Goal: Navigation & Orientation: Find specific page/section

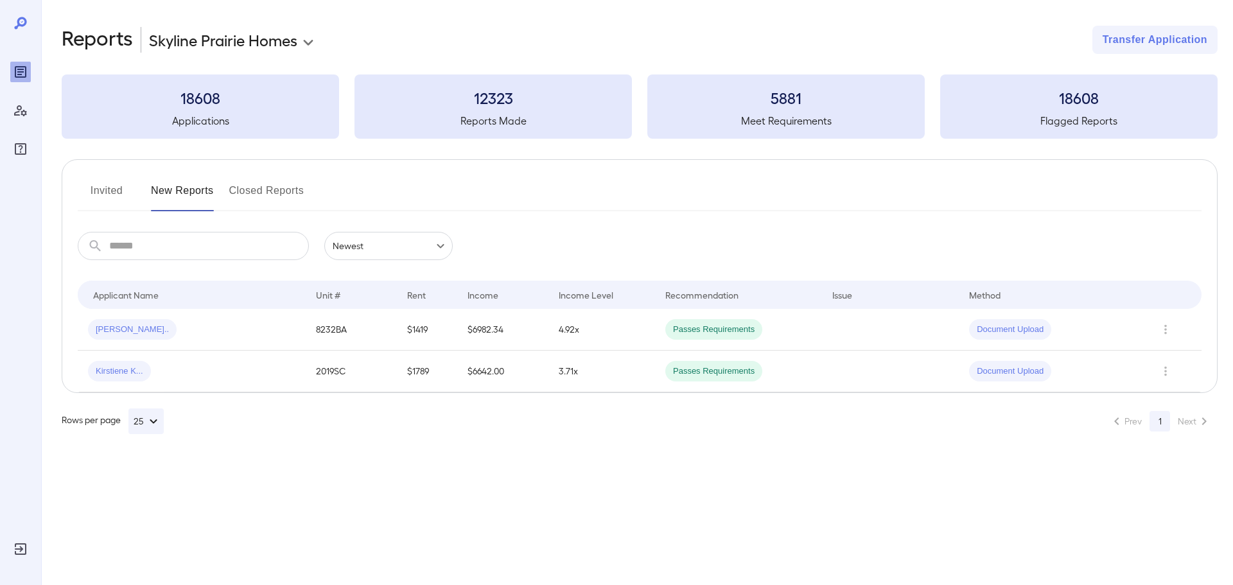
click at [100, 199] on button "Invited" at bounding box center [107, 195] width 58 height 31
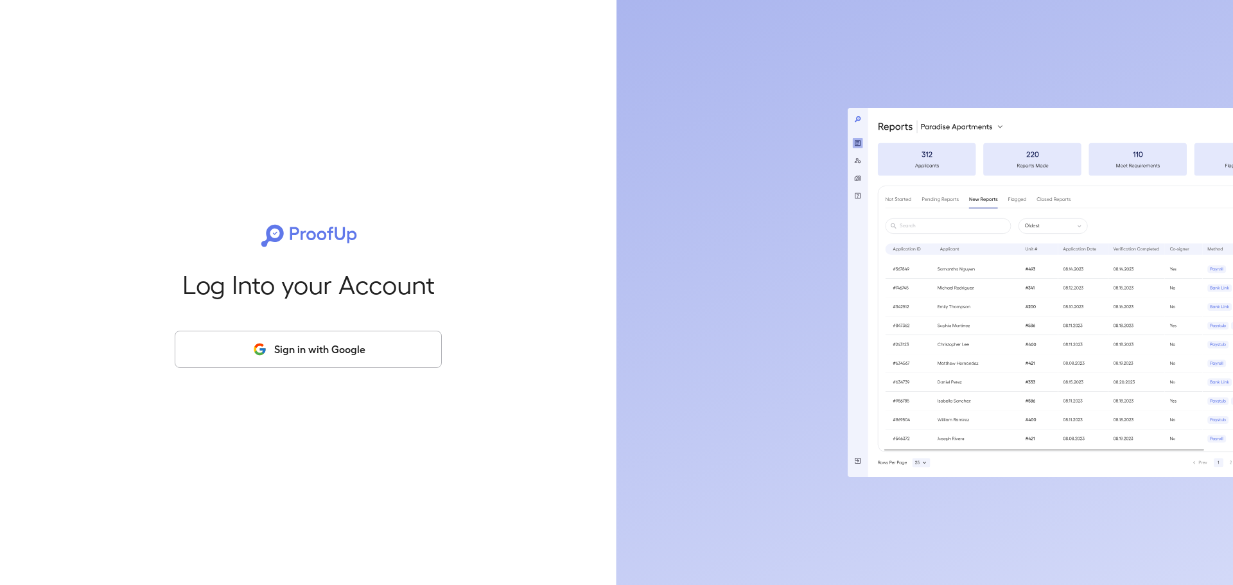
click at [302, 360] on button "Sign in with Google" at bounding box center [308, 349] width 267 height 37
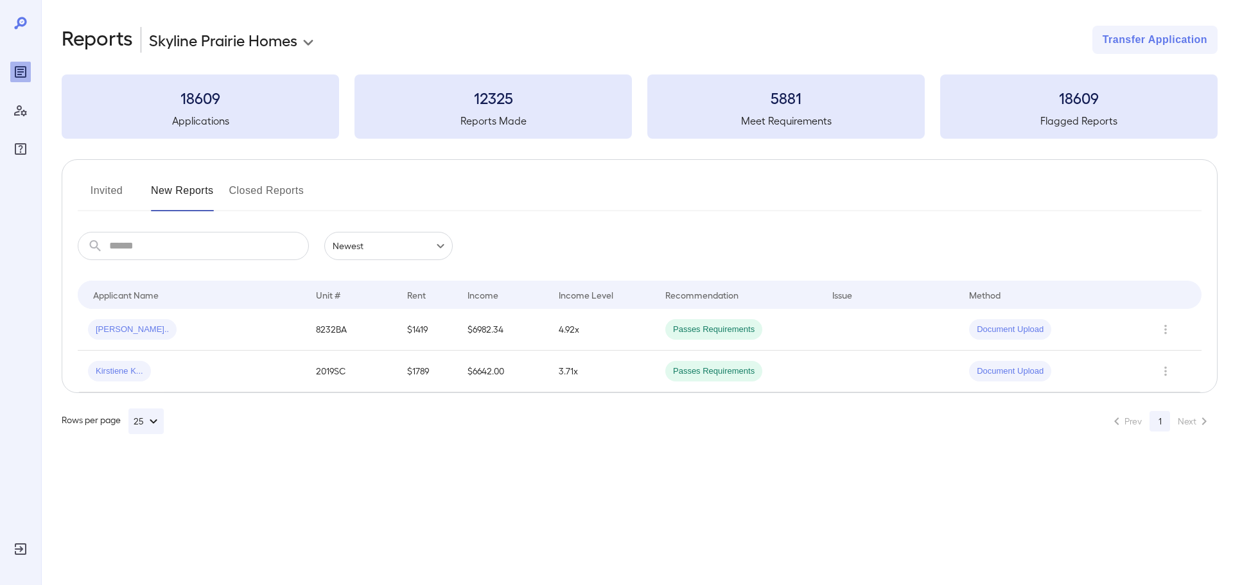
click at [110, 198] on button "Invited" at bounding box center [107, 195] width 58 height 31
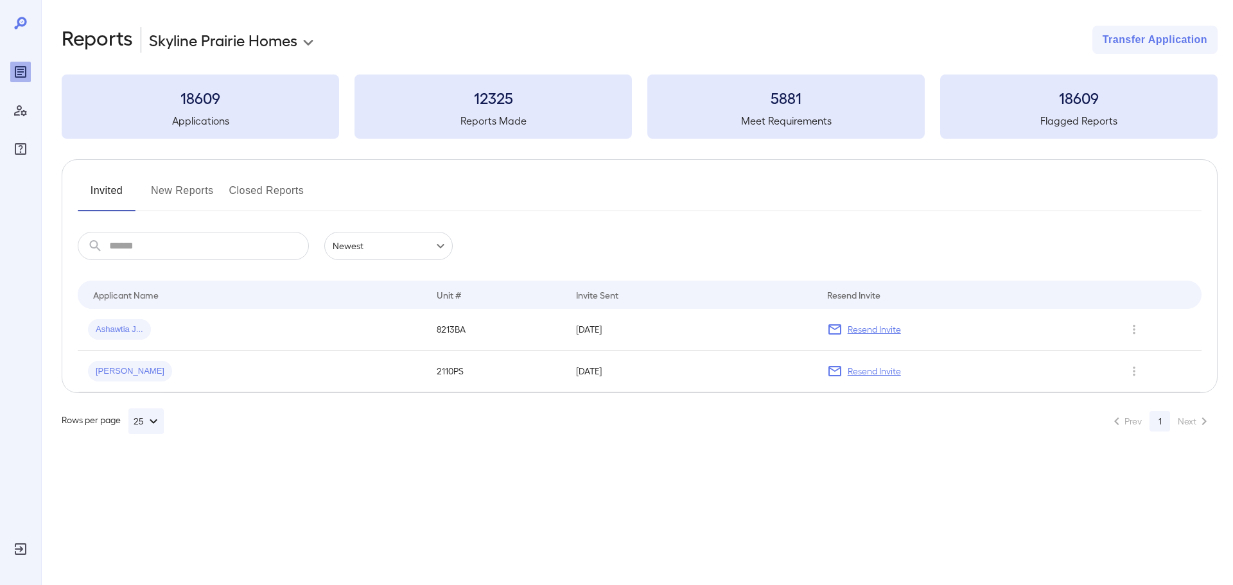
click at [178, 189] on button "New Reports" at bounding box center [182, 195] width 63 height 31
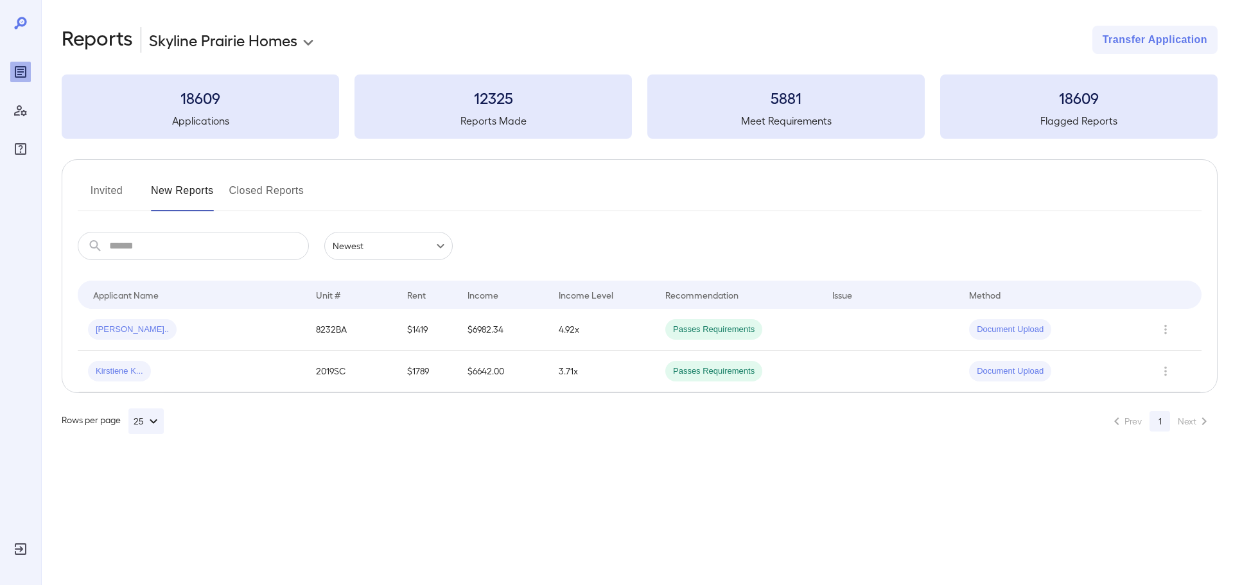
click at [261, 193] on button "Closed Reports" at bounding box center [266, 195] width 75 height 31
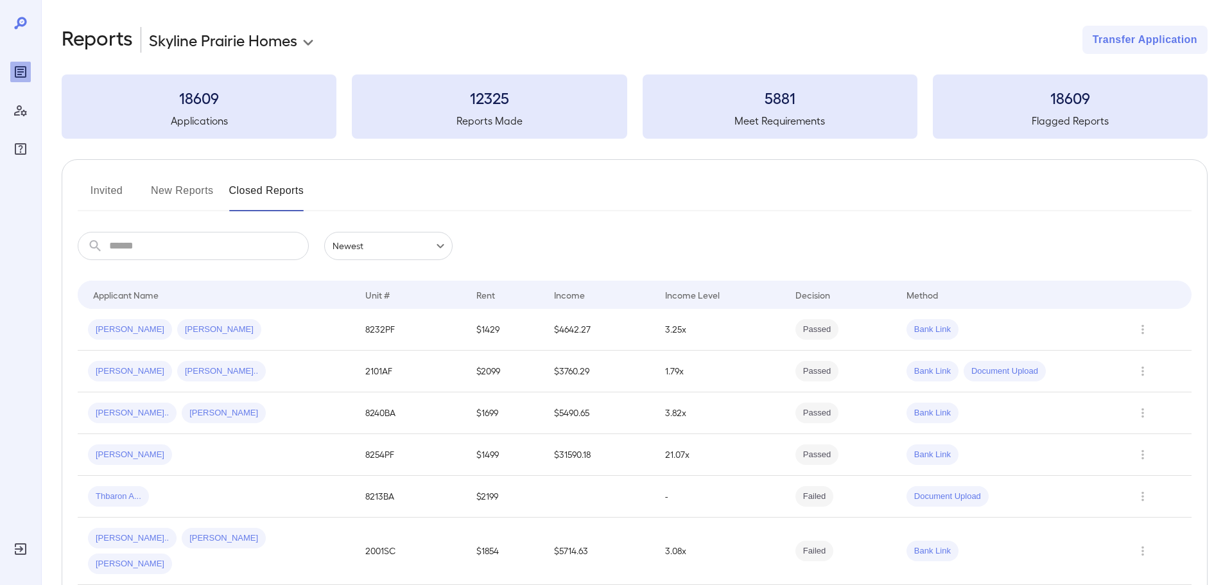
click at [92, 187] on button "Invited" at bounding box center [107, 195] width 58 height 31
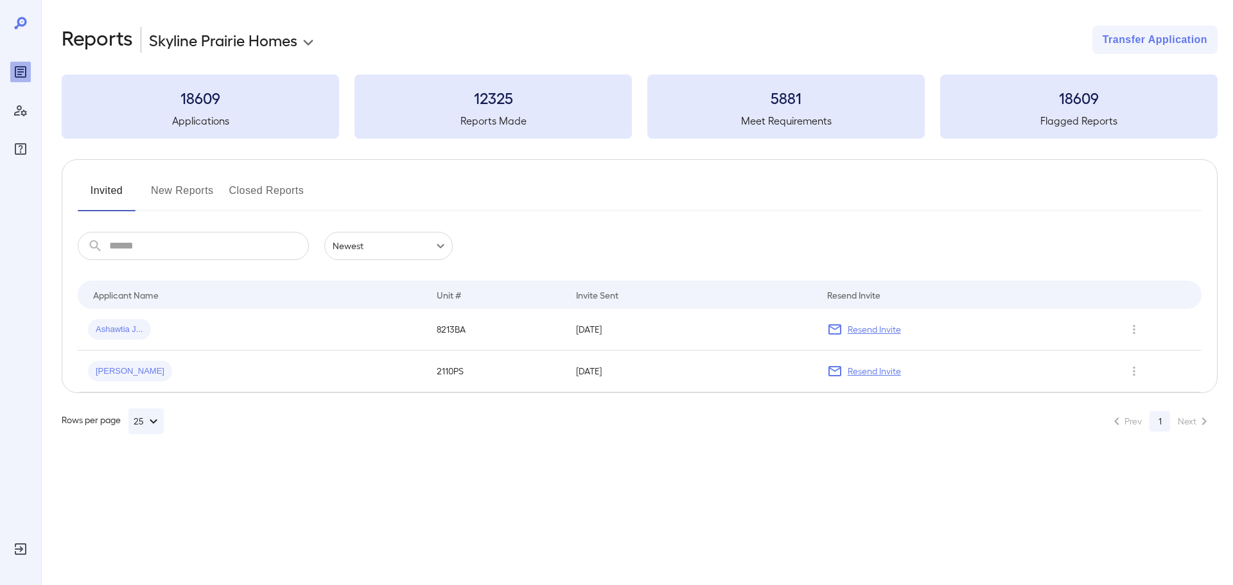
click at [196, 189] on button "New Reports" at bounding box center [182, 195] width 63 height 31
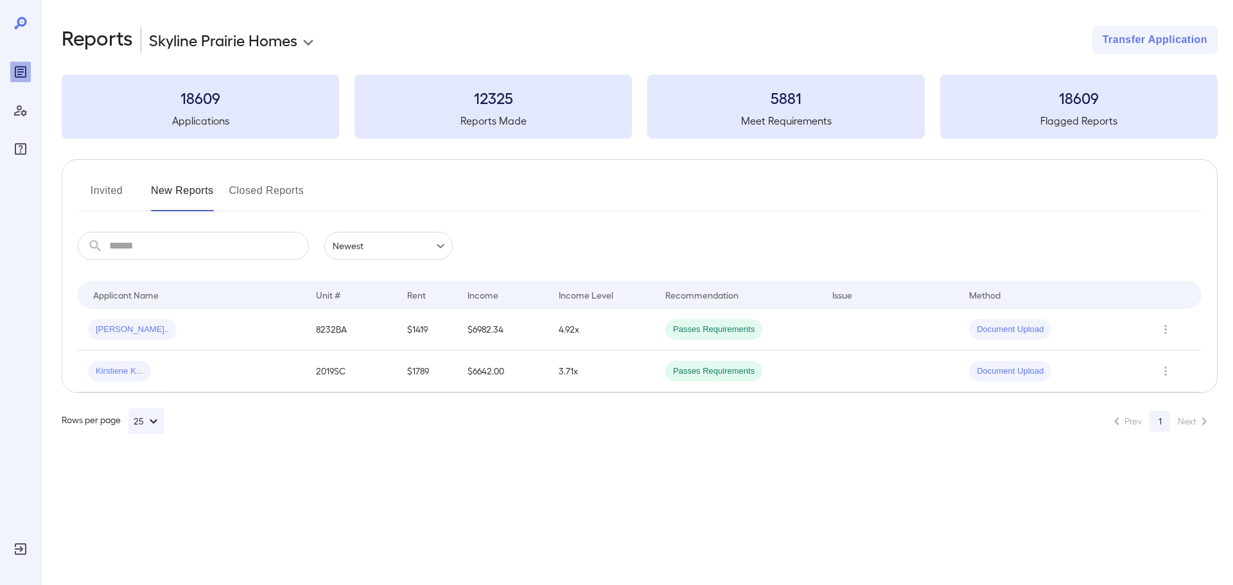
click at [112, 196] on button "Invited" at bounding box center [107, 195] width 58 height 31
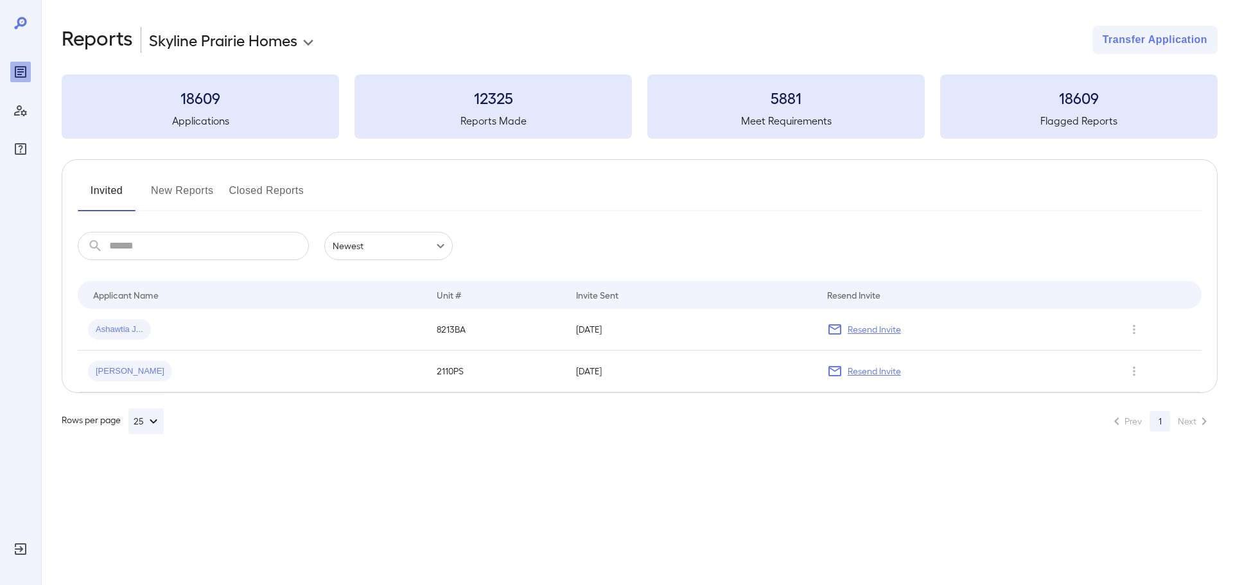
click at [112, 182] on button "Invited" at bounding box center [107, 195] width 58 height 31
click at [200, 198] on button "New Reports" at bounding box center [182, 195] width 63 height 31
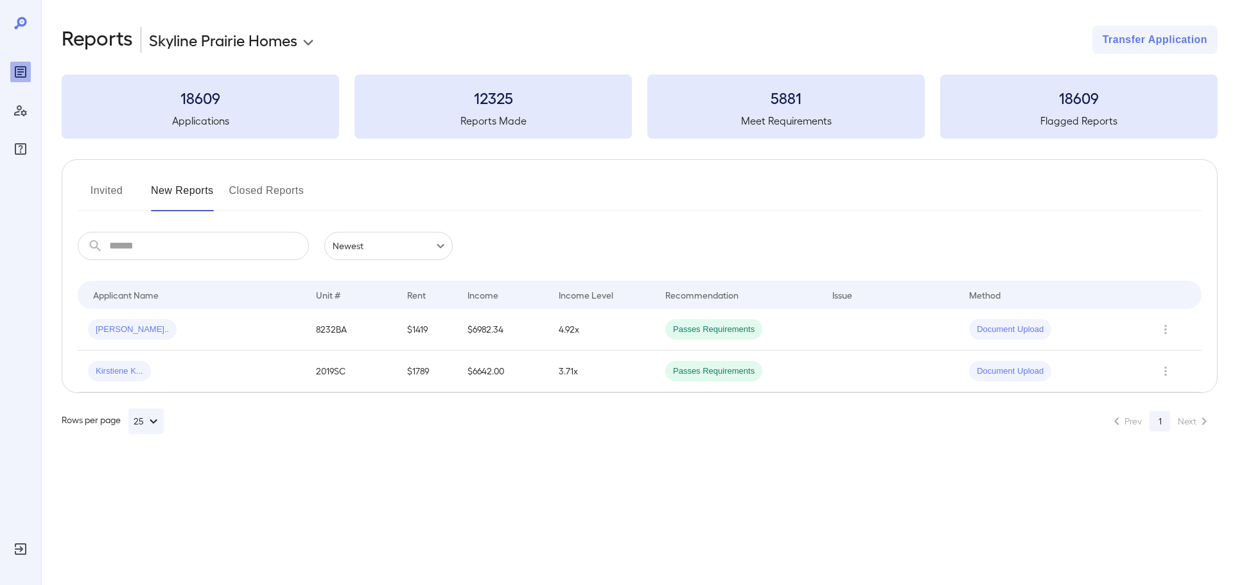
click at [85, 191] on button "Invited" at bounding box center [107, 195] width 58 height 31
